Goal: Check status: Check status

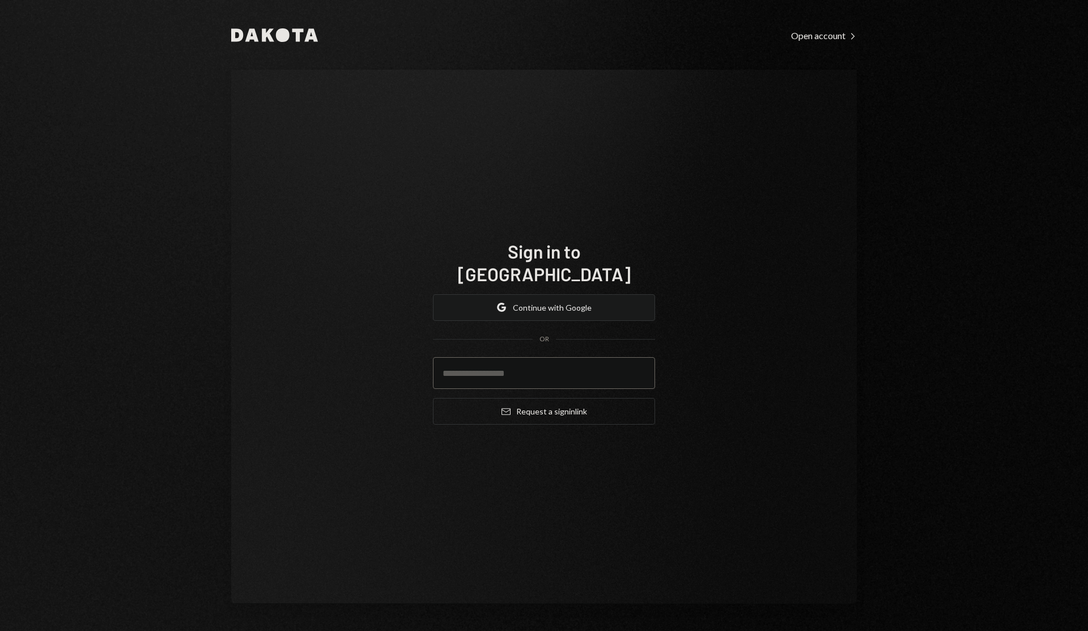
type input "**********"
click at [566, 300] on button "Google Continue with Google" at bounding box center [544, 307] width 222 height 27
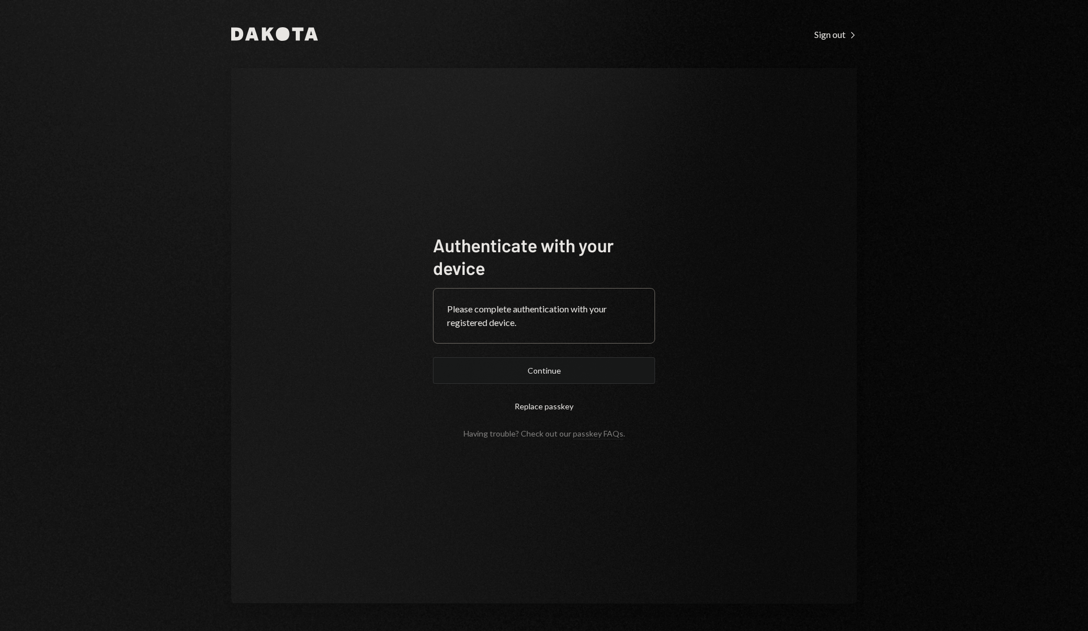
click at [568, 367] on button "Continue" at bounding box center [544, 370] width 222 height 27
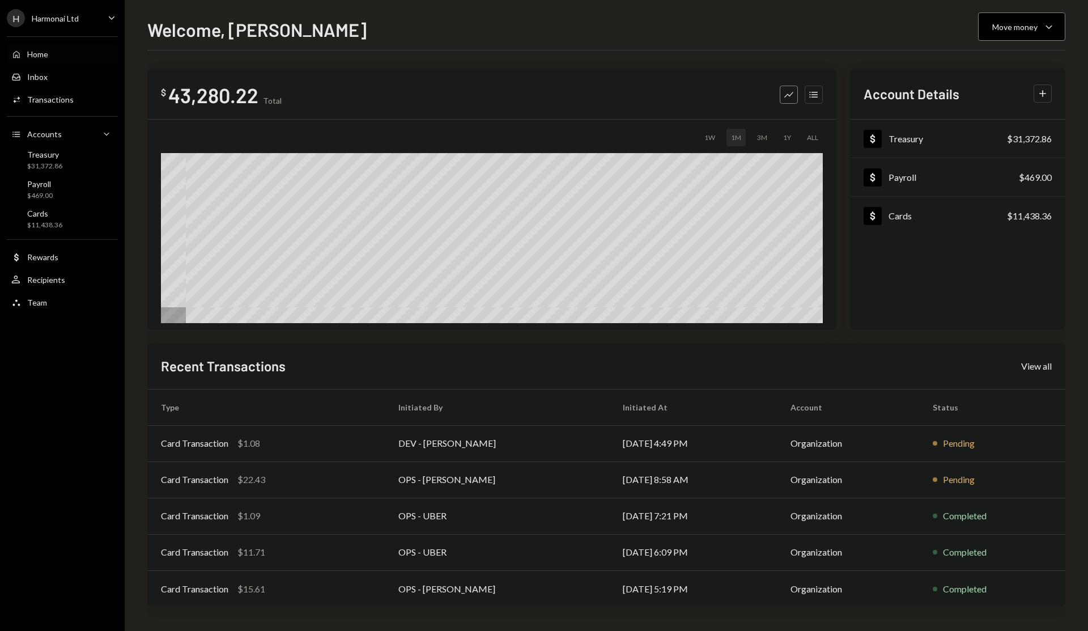
click at [238, 449] on div "$1.08" at bounding box center [248, 443] width 23 height 14
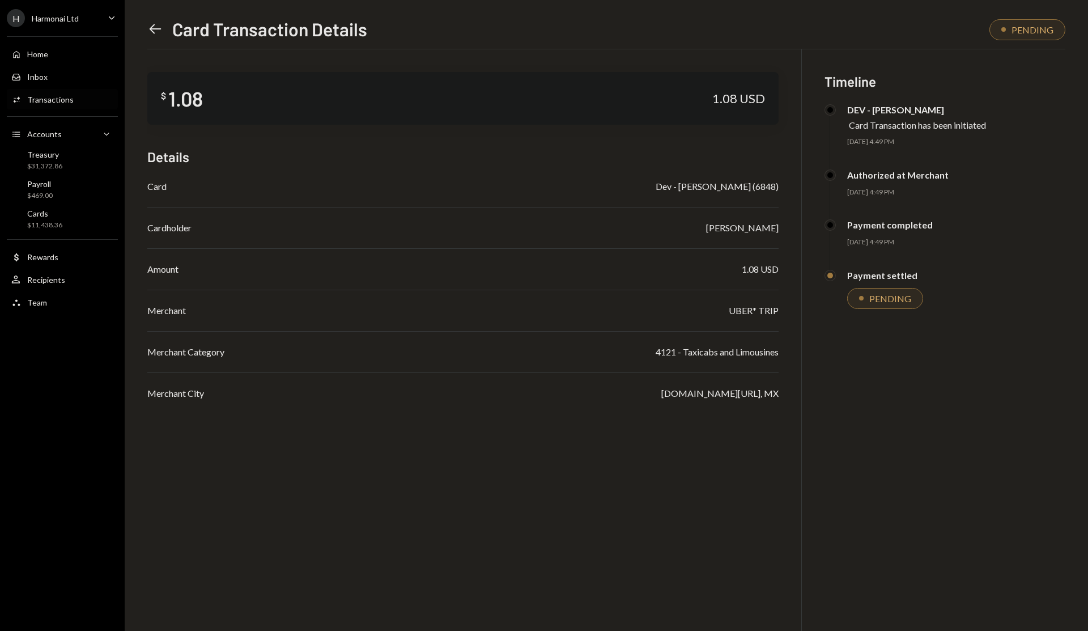
click at [157, 27] on icon "Left Arrow" at bounding box center [155, 29] width 16 height 16
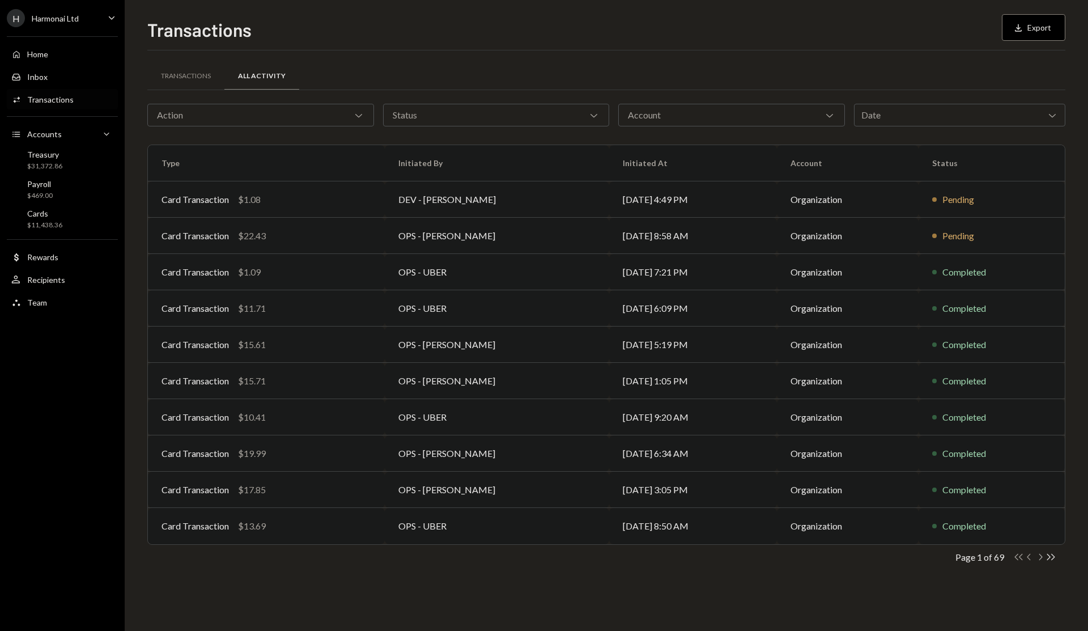
click at [1041, 557] on icon "Chevron Right" at bounding box center [1040, 556] width 11 height 11
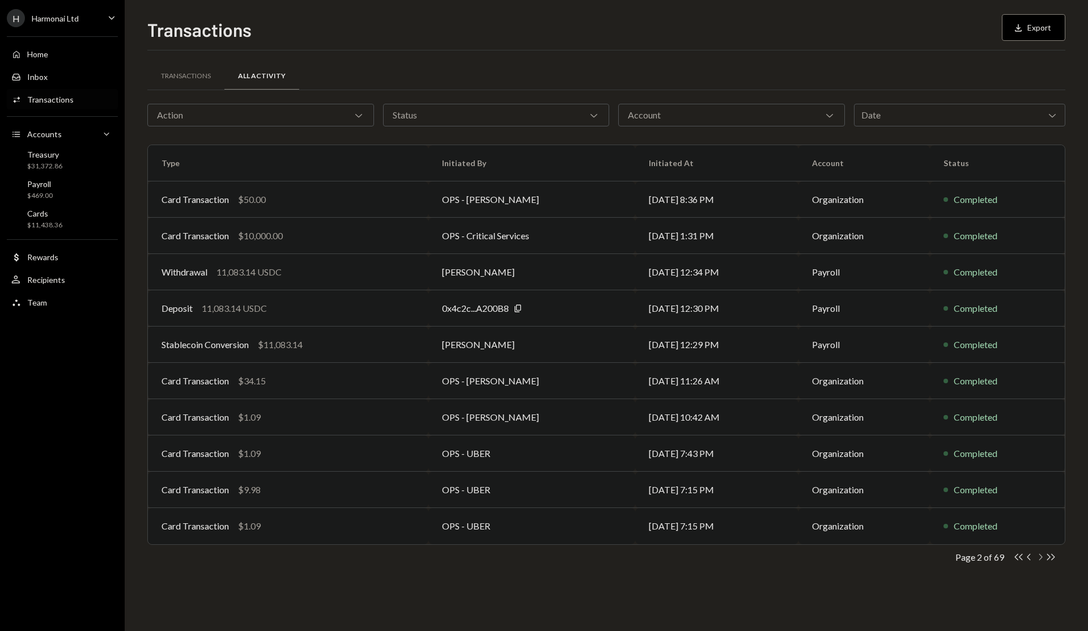
click at [1041, 554] on icon "Chevron Right" at bounding box center [1040, 556] width 11 height 11
